Goal: Task Accomplishment & Management: Complete application form

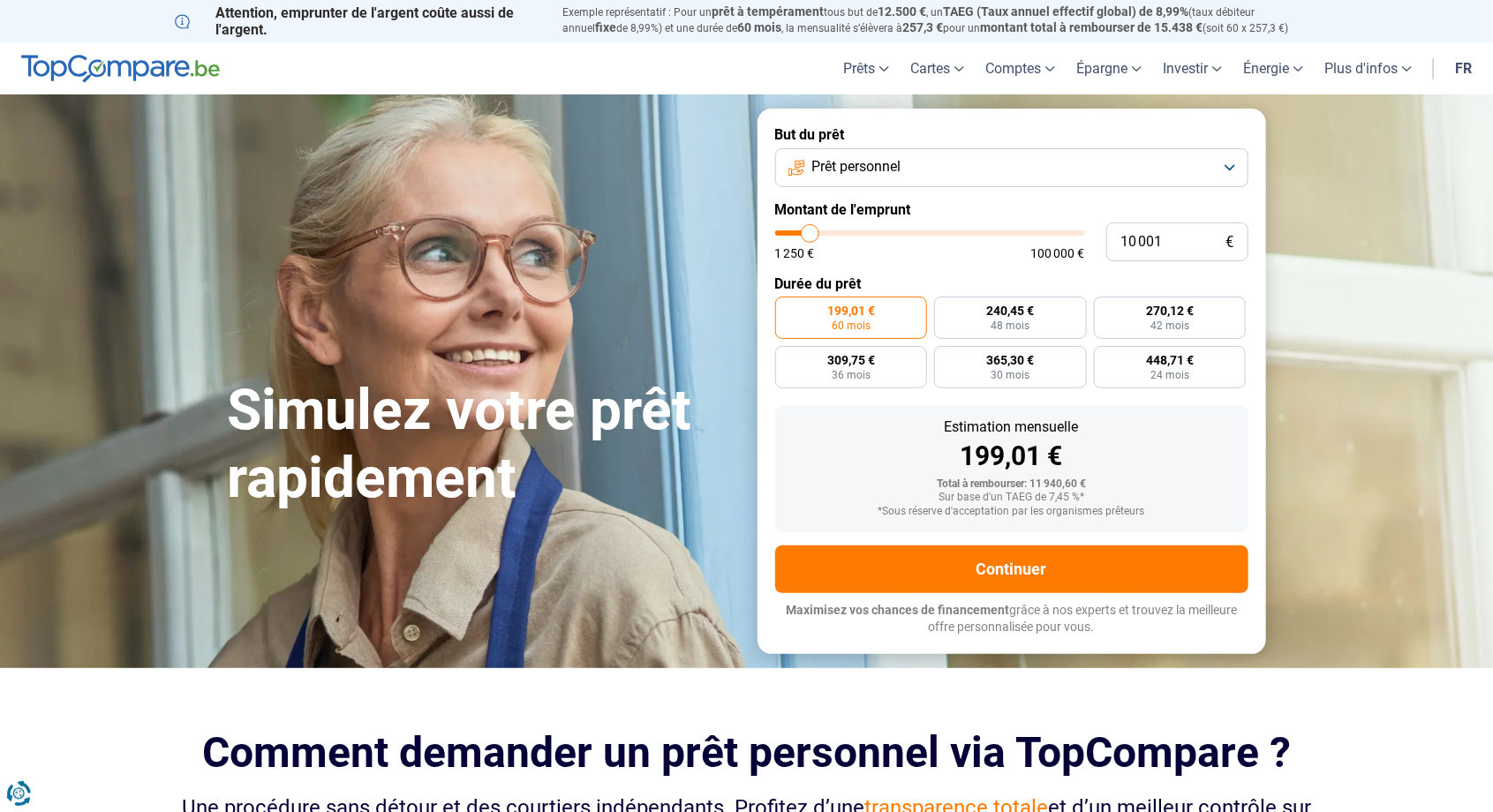
click at [1238, 163] on button "Prêt personnel" at bounding box center [1012, 168] width 474 height 39
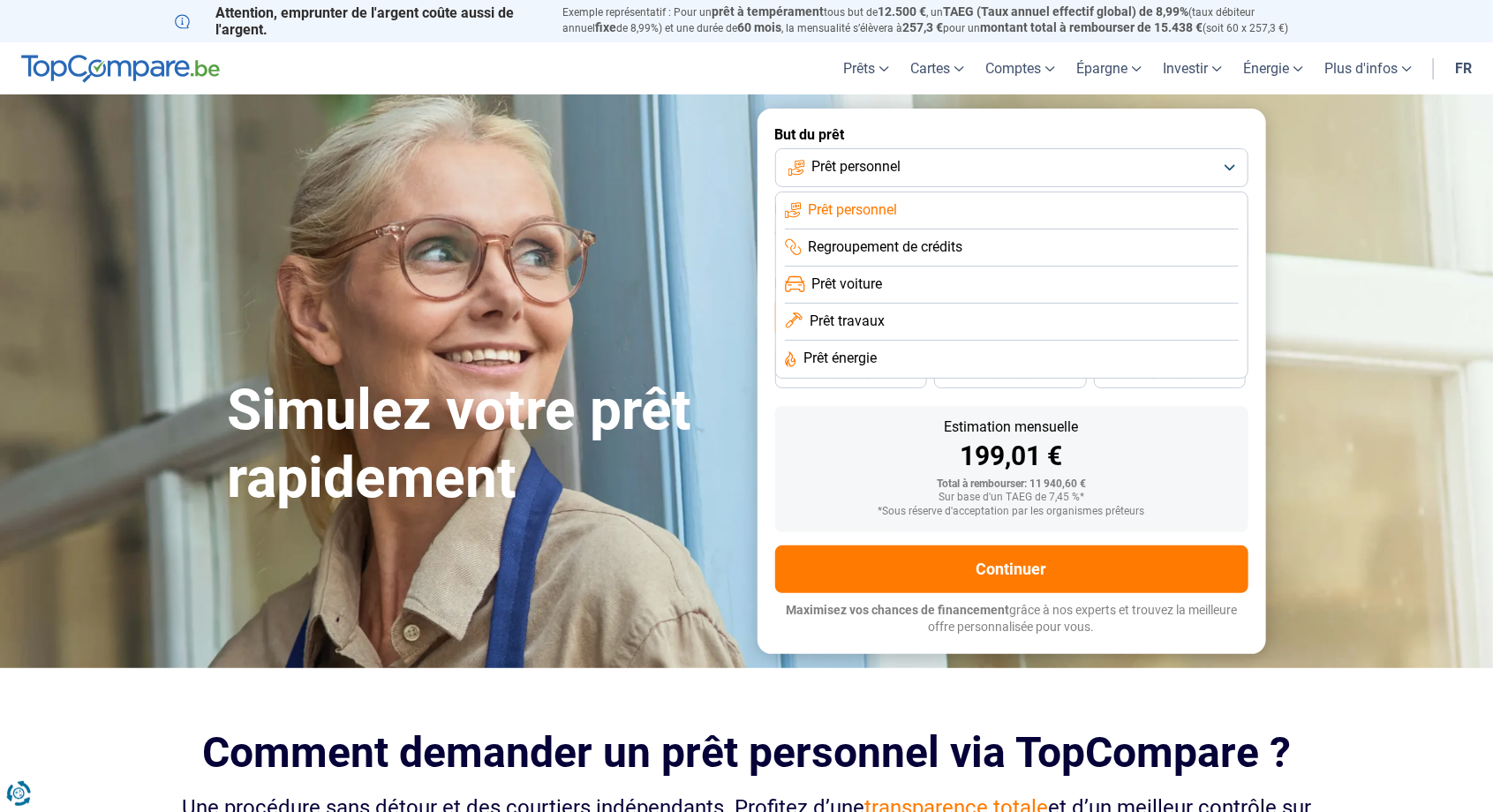
click at [887, 291] on li "Prêt voiture" at bounding box center [1011, 285] width 454 height 37
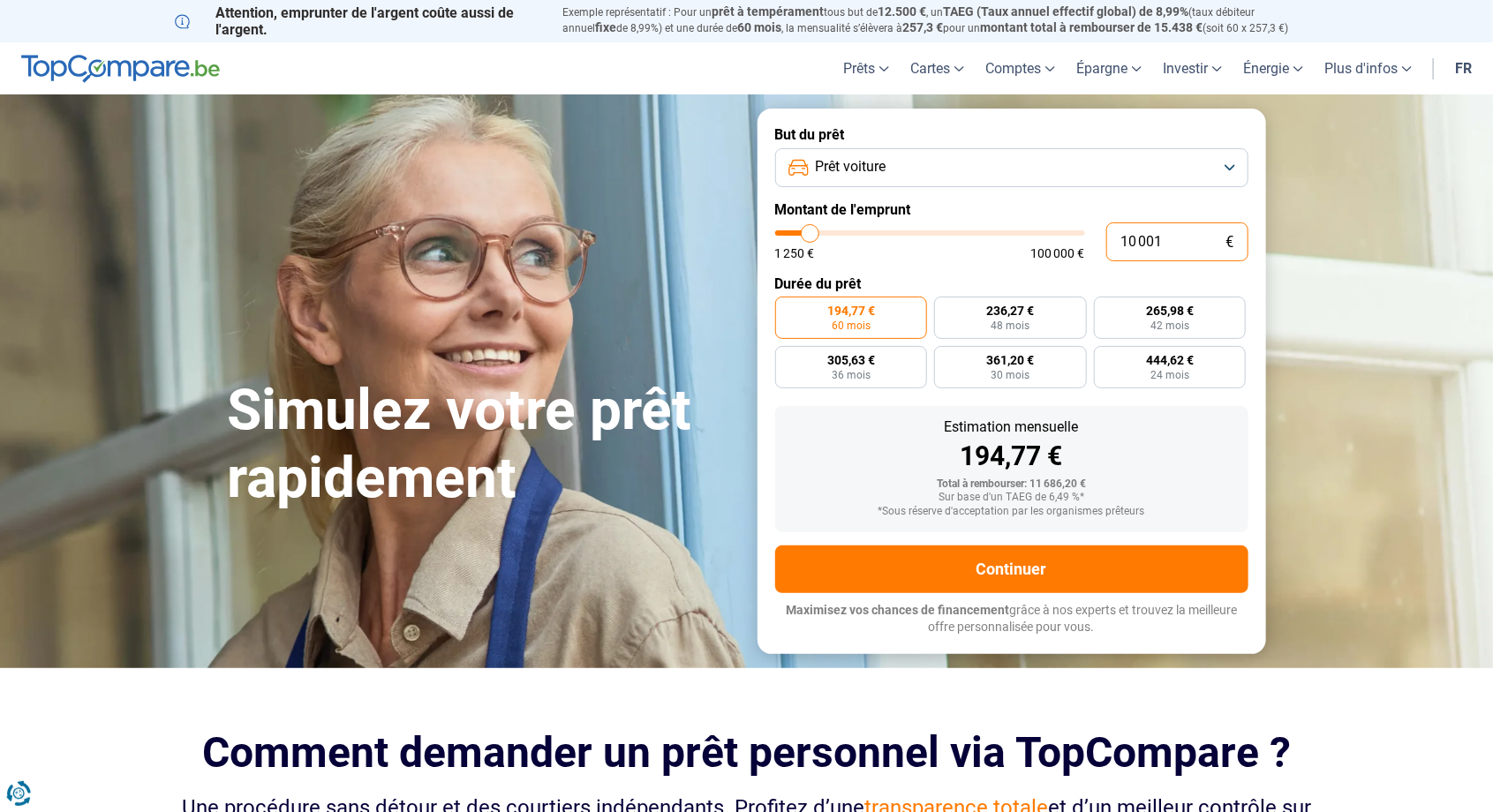
click at [1182, 242] on input "10 001" at bounding box center [1177, 241] width 142 height 39
type input "1 000"
type input "1250"
type input "100"
type input "1250"
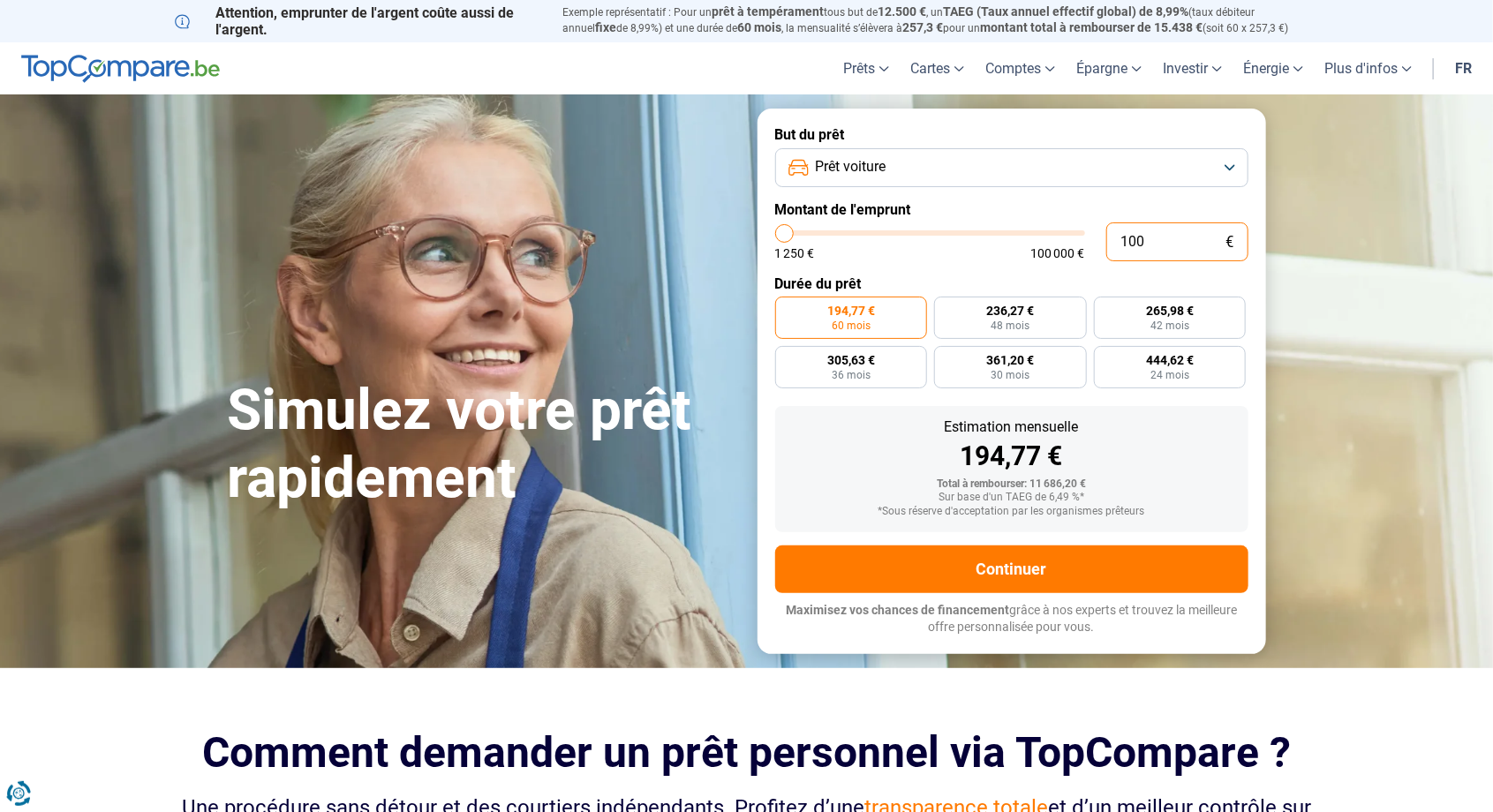
type input "10"
type input "1250"
type input "1"
type input "1250"
type input "0"
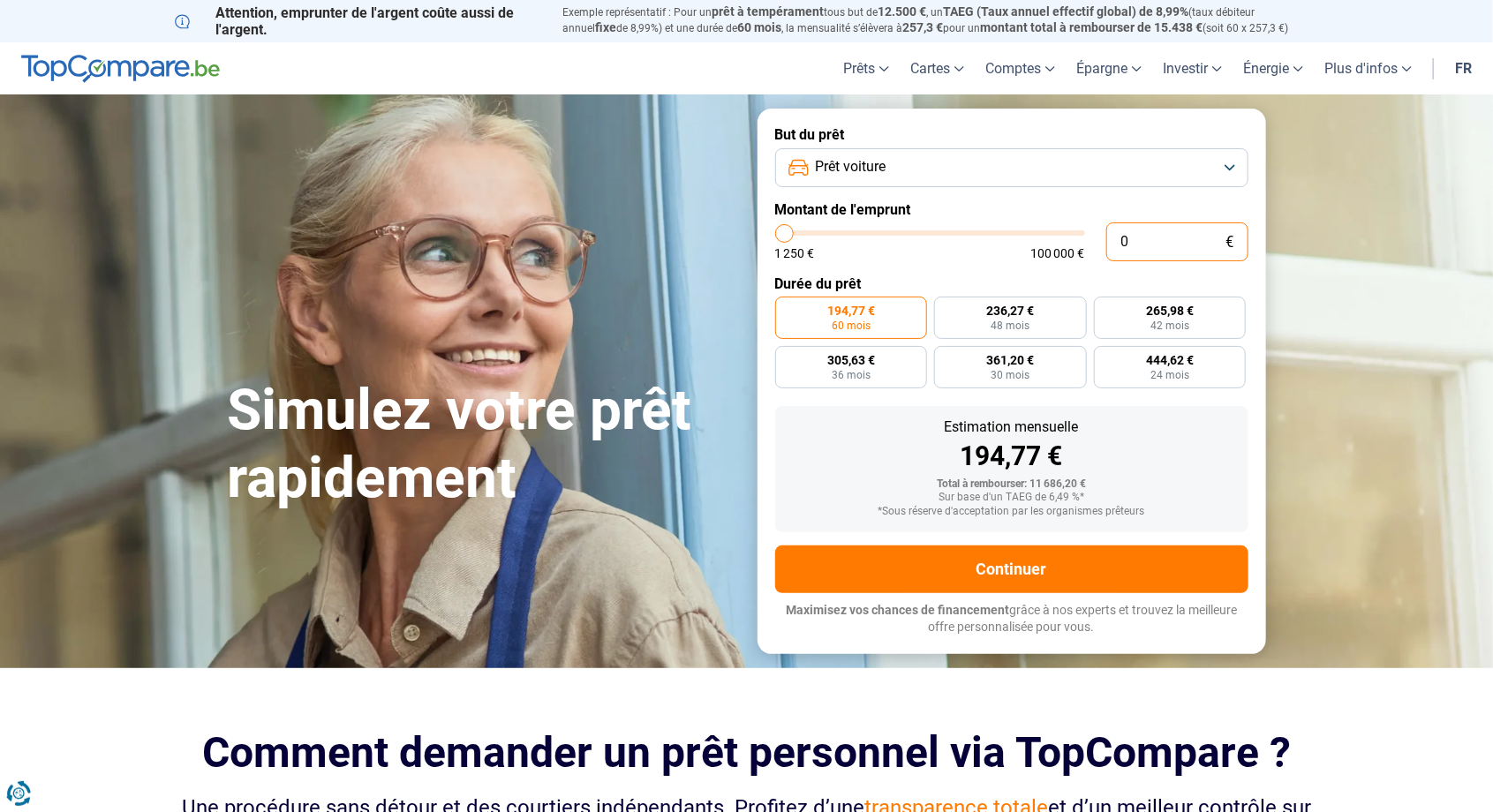
type input "1250"
type input "5"
type input "1250"
type input "50"
type input "1250"
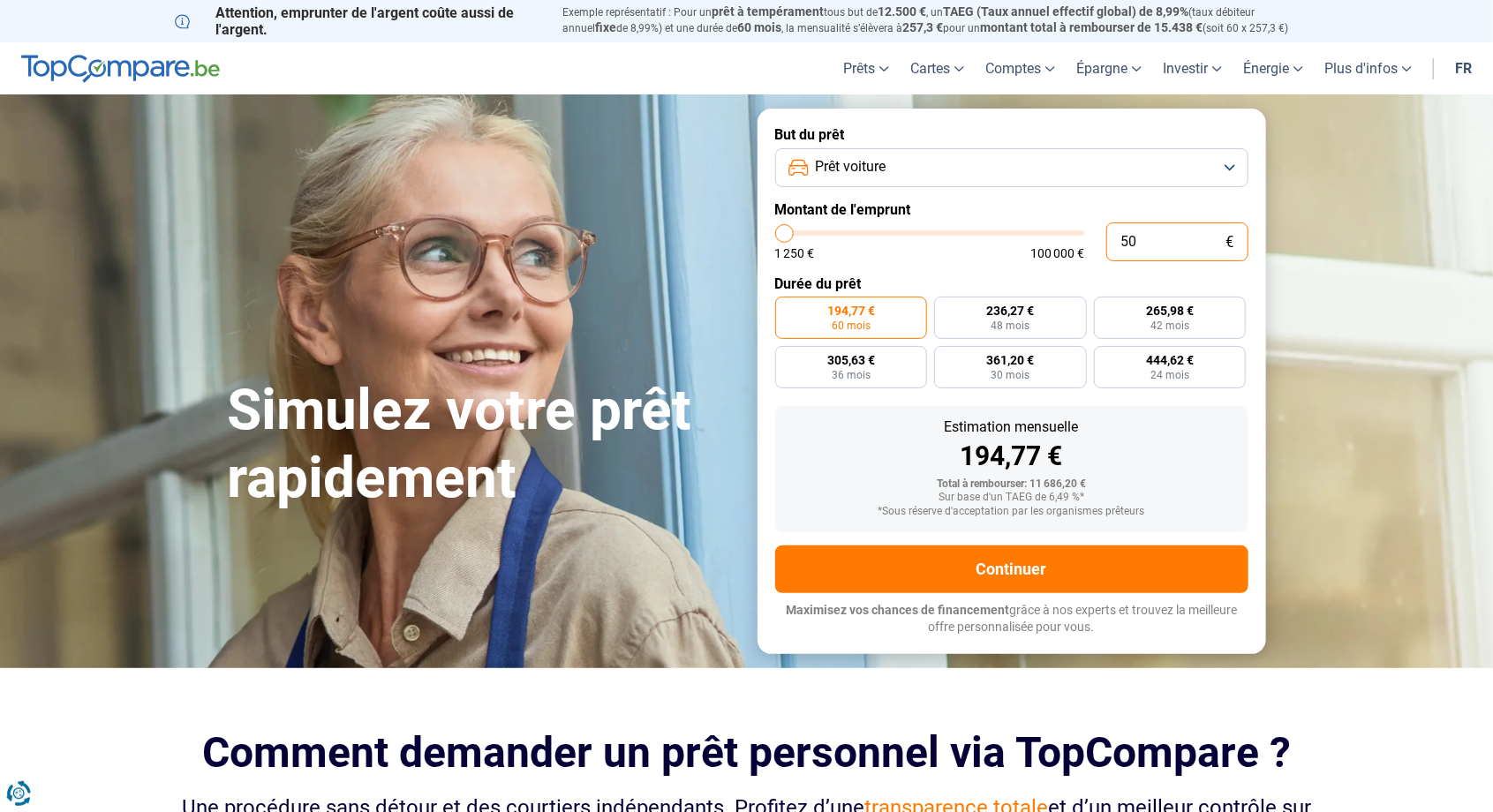
type input "500"
type input "1250"
type input "5 000"
type input "5000"
radio input "true"
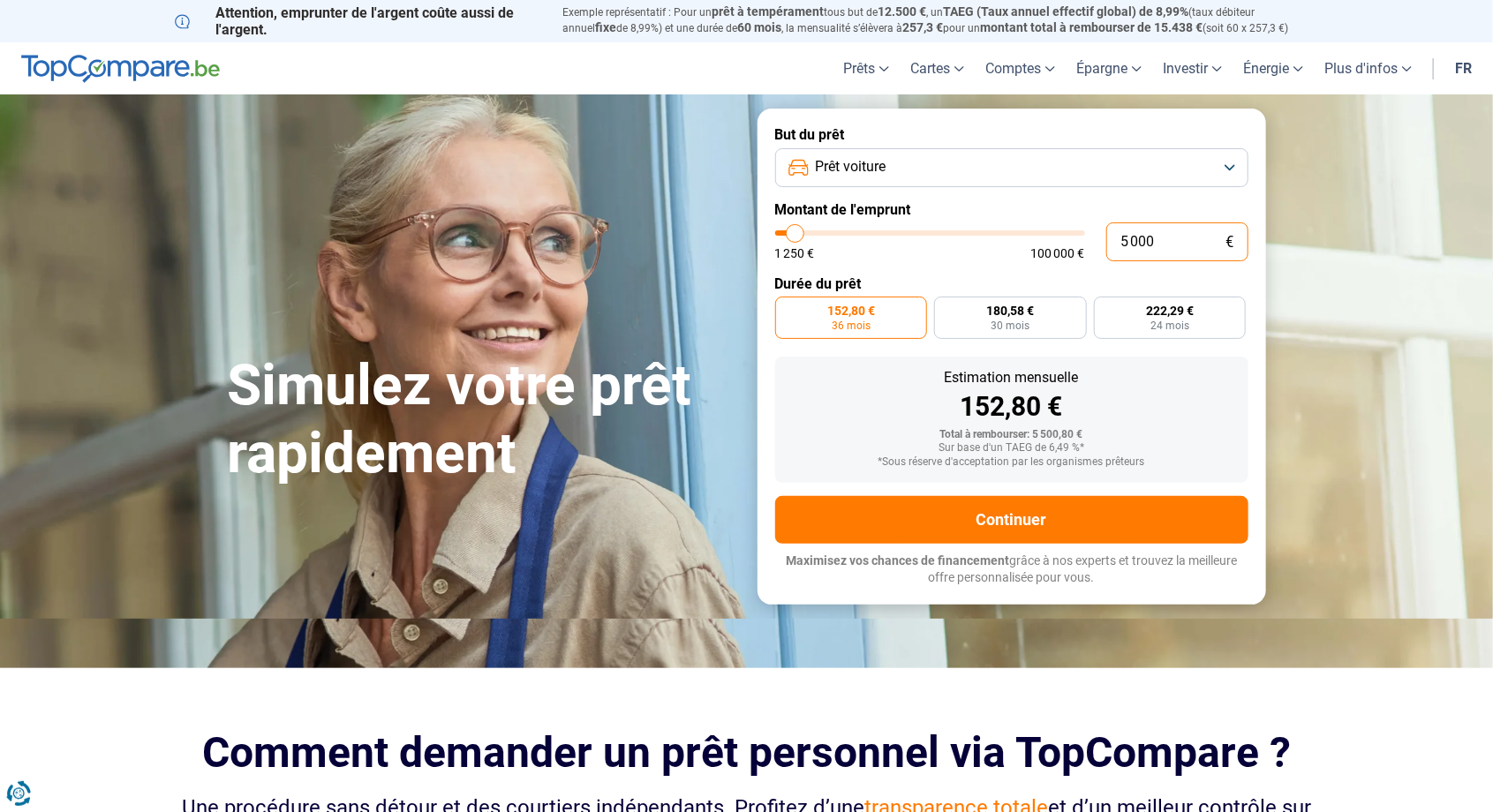
type input "5 000"
